Goal: Transaction & Acquisition: Book appointment/travel/reservation

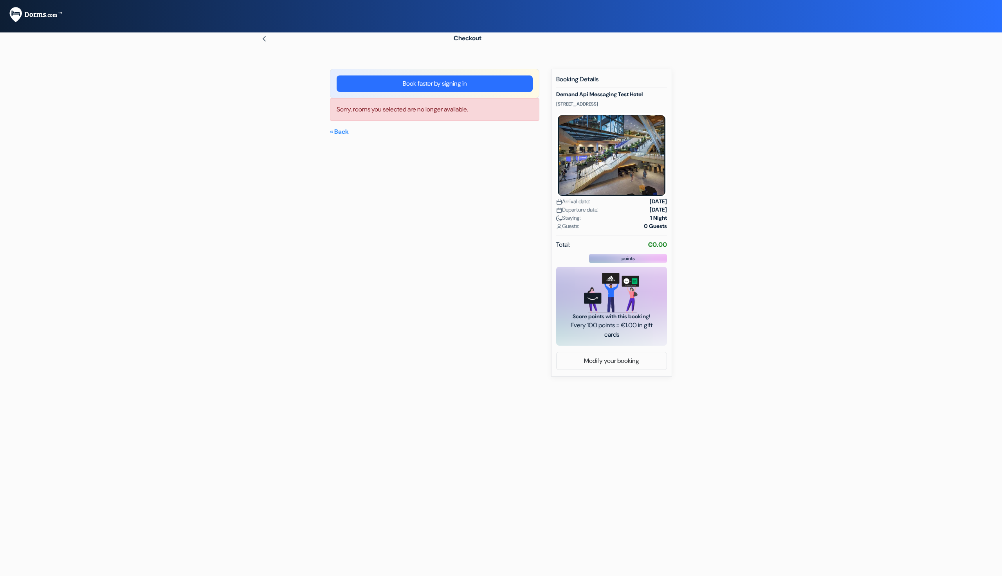
click at [224, 182] on form "Checkout add_box Demand Api Messaging Test Hotel Oosterdokskade 163, Amsterdam,…" at bounding box center [501, 192] width 1002 height 330
click at [338, 131] on link "« Back" at bounding box center [339, 132] width 19 height 8
click at [341, 133] on link "« Back" at bounding box center [339, 132] width 19 height 8
drag, startPoint x: 371, startPoint y: 121, endPoint x: 365, endPoint y: 122, distance: 5.6
click at [289, 357] on html "Language Close Currency Close Download App" at bounding box center [501, 178] width 1002 height 357
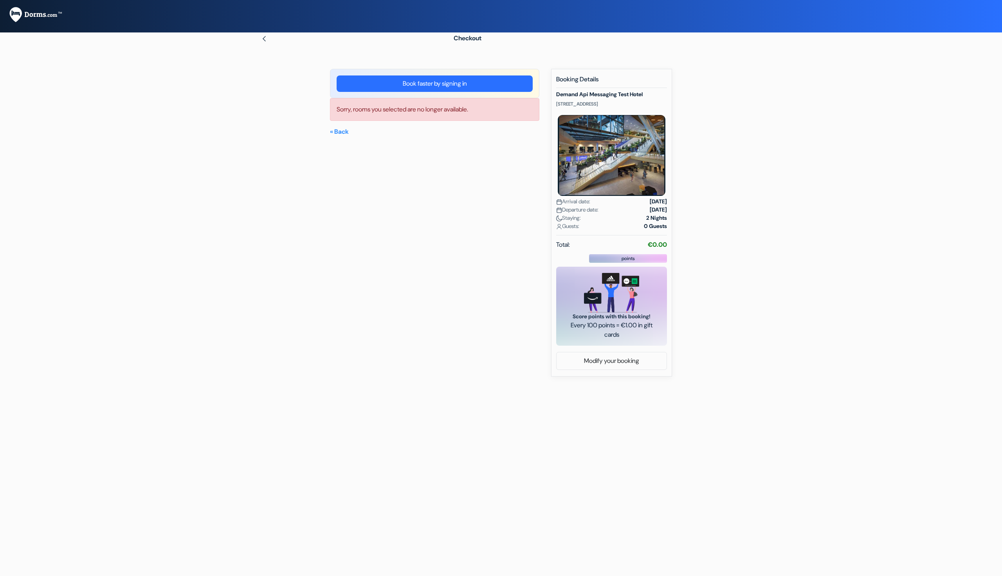
click at [404, 357] on html "Language Close Currency Close Download App" at bounding box center [501, 178] width 1002 height 357
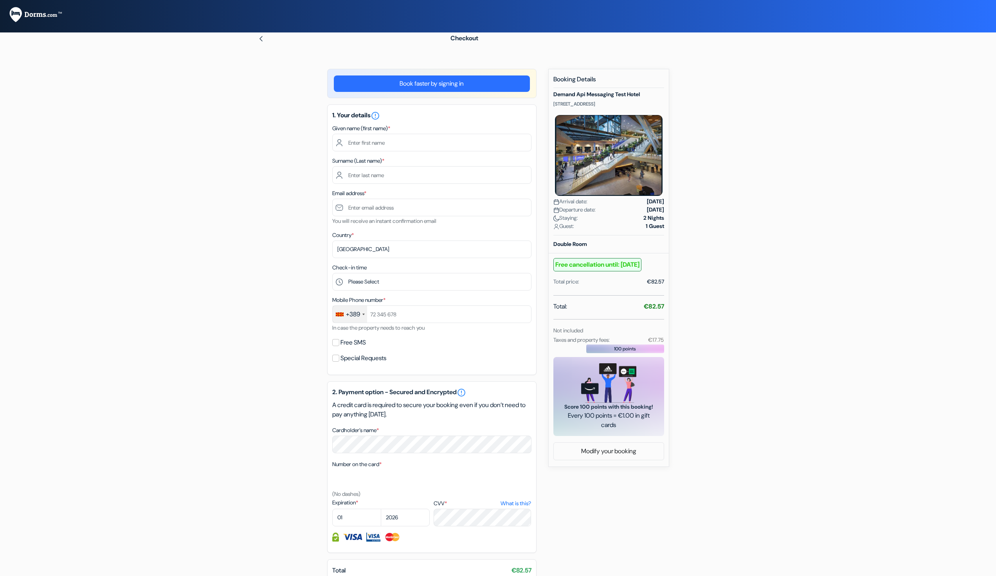
drag, startPoint x: 264, startPoint y: 46, endPoint x: 261, endPoint y: 41, distance: 5.1
click at [263, 45] on div "Checkout" at bounding box center [498, 38] width 516 height 22
click at [262, 41] on img at bounding box center [261, 39] width 6 height 6
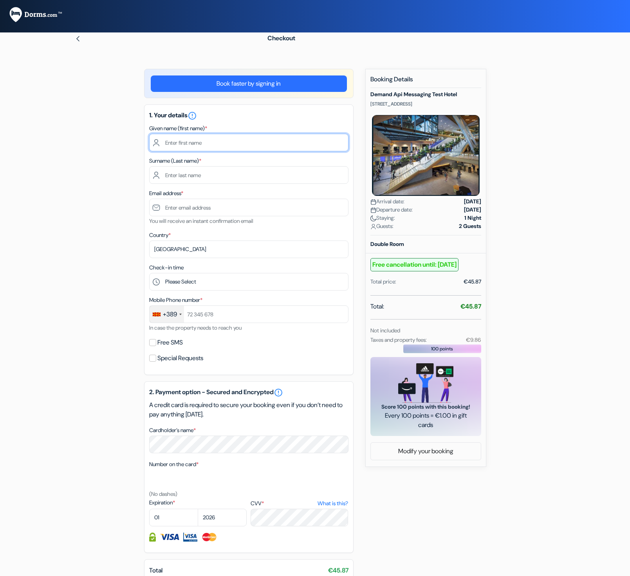
drag, startPoint x: 248, startPoint y: 141, endPoint x: 243, endPoint y: 142, distance: 5.5
click at [247, 141] on input "text" at bounding box center [248, 143] width 199 height 18
type input "Filip"
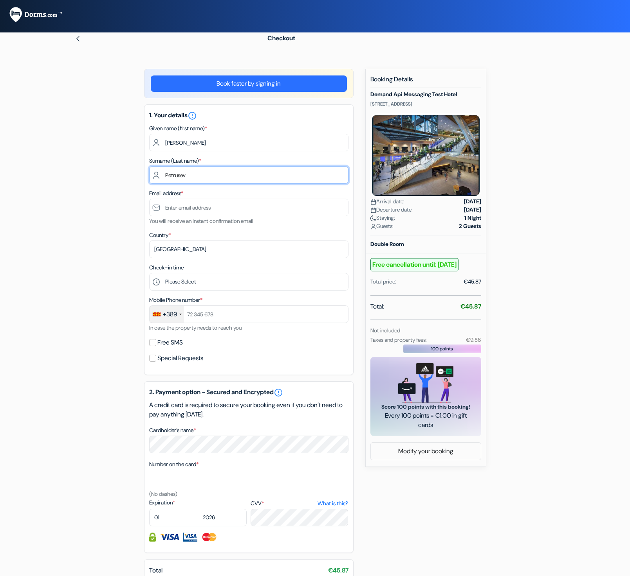
type input "Petrusev"
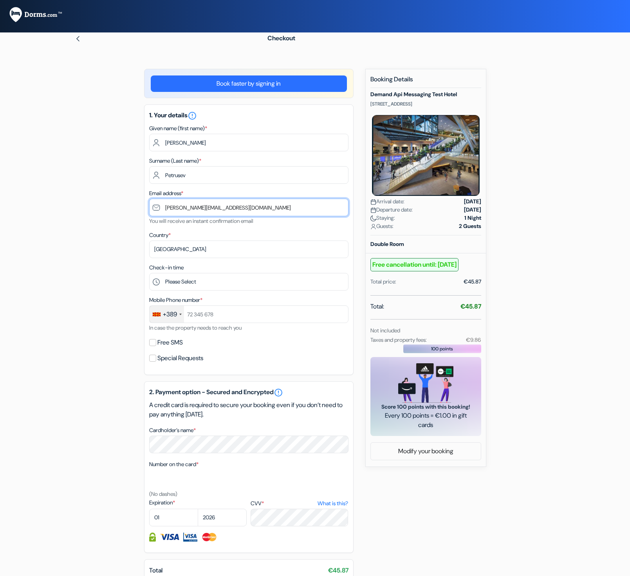
type input "[PERSON_NAME][EMAIL_ADDRESS][DOMAIN_NAME]"
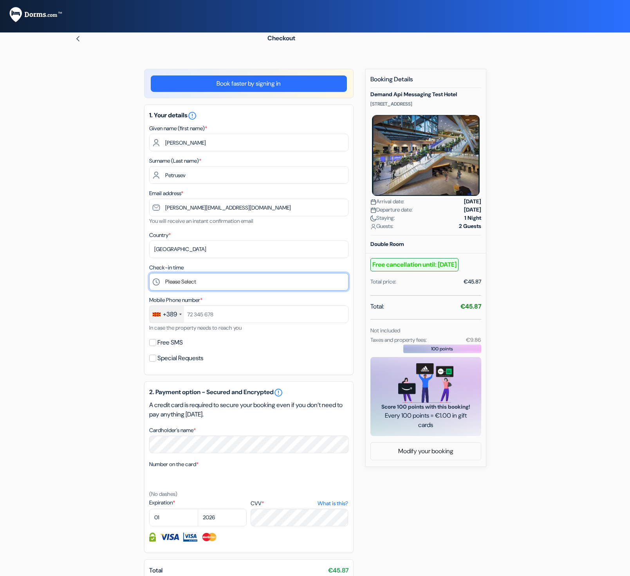
select select "12"
click at [149, 273] on select "Please Select 12:00" at bounding box center [248, 282] width 199 height 18
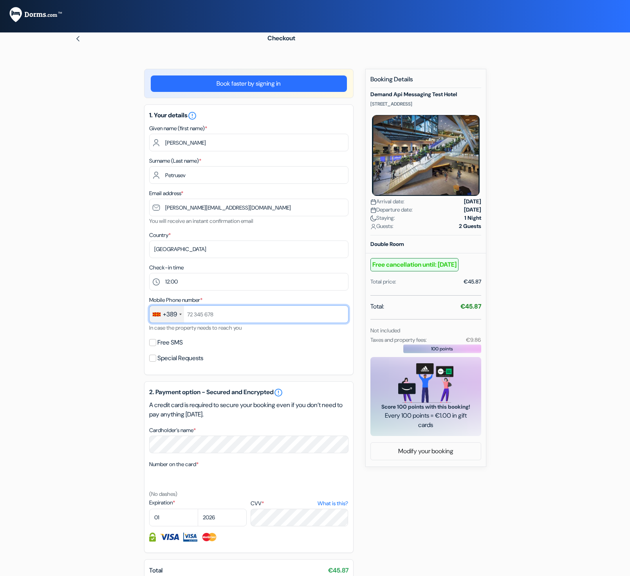
click at [204, 313] on input "text" at bounding box center [248, 315] width 199 height 18
type input "77123123"
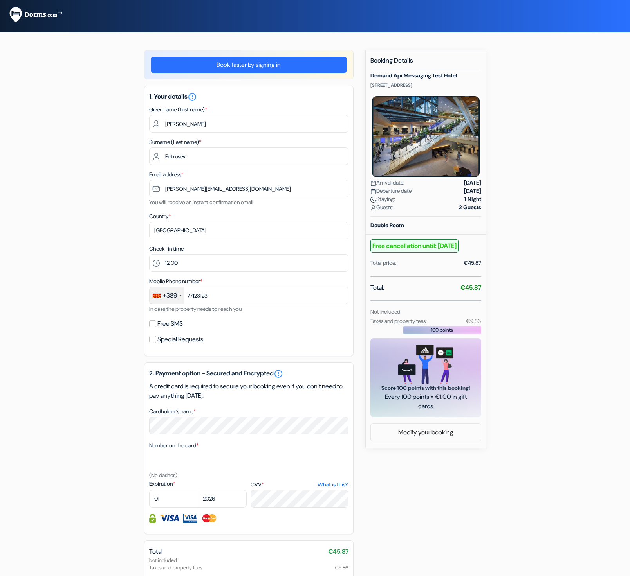
scroll to position [47, 0]
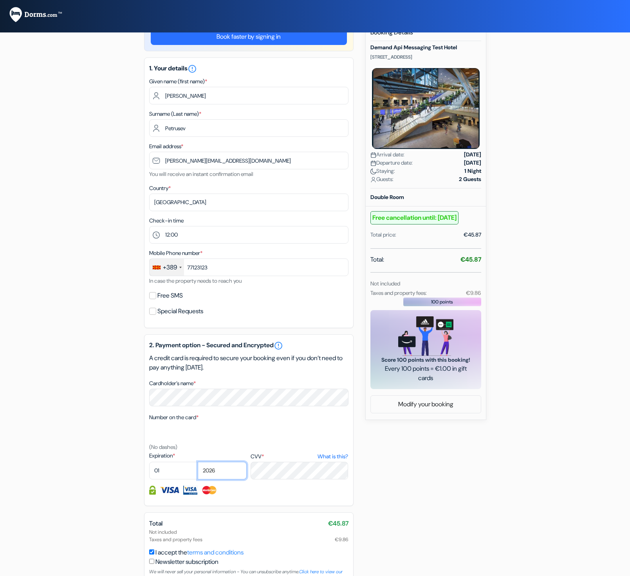
select select "2034"
click at [198, 462] on select "2025 2026 2027 2028 2029 2030 2031 2032 2033 2034 2035 2036 2037 2038 2039 2040…" at bounding box center [222, 471] width 49 height 18
select select "09"
click at [149, 462] on select "01 02 03 04 05 06 07 08 09 10 11 12" at bounding box center [173, 471] width 49 height 18
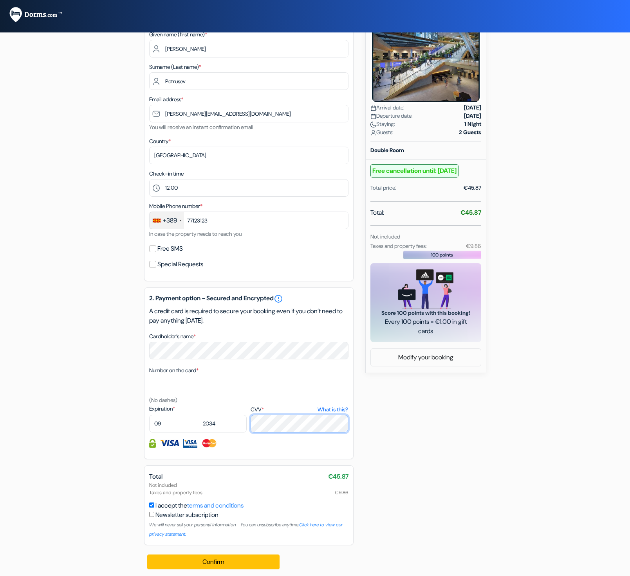
scroll to position [97, 0]
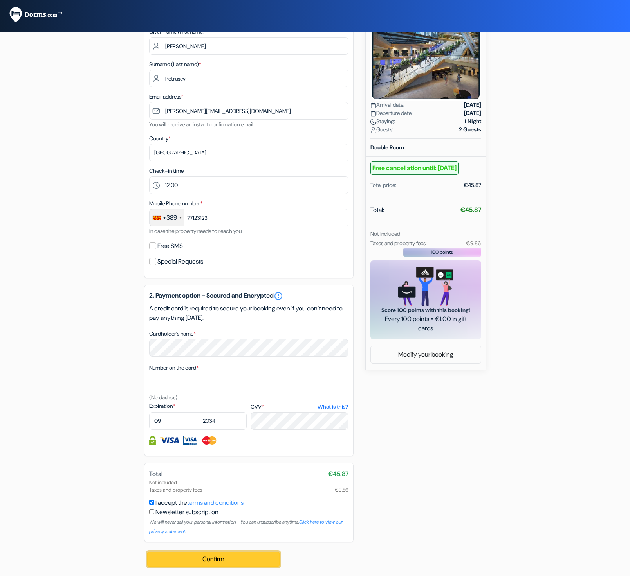
click at [215, 563] on button "Confirm Loading..." at bounding box center [213, 559] width 133 height 15
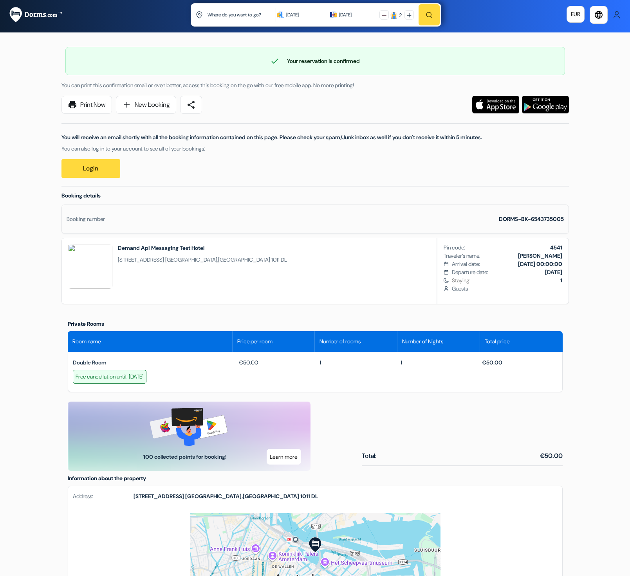
drag, startPoint x: 285, startPoint y: 88, endPoint x: 341, endPoint y: 55, distance: 64.7
